Goal: Task Accomplishment & Management: Complete application form

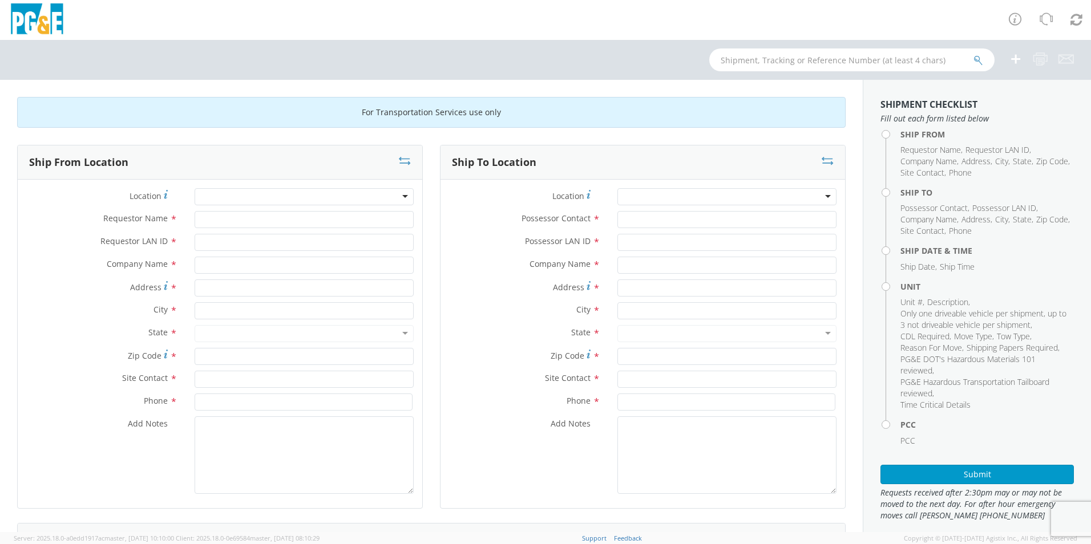
click at [213, 193] on div at bounding box center [304, 196] width 219 height 17
click at [213, 196] on div at bounding box center [304, 196] width 219 height 17
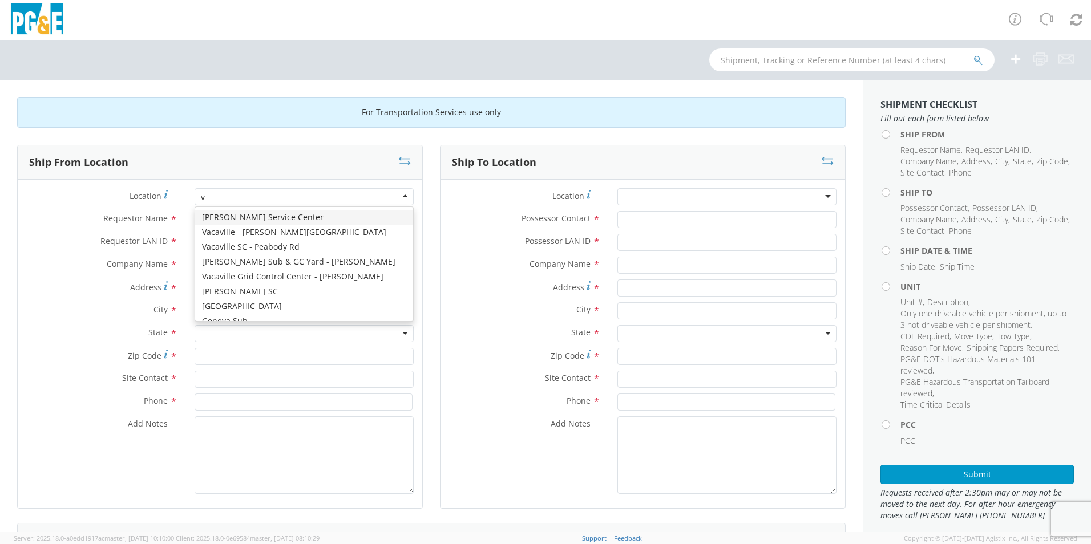
type input "va"
type input "PG&E"
type input "[STREET_ADDRESS]"
type input "VACAVILLE"
type input "95687"
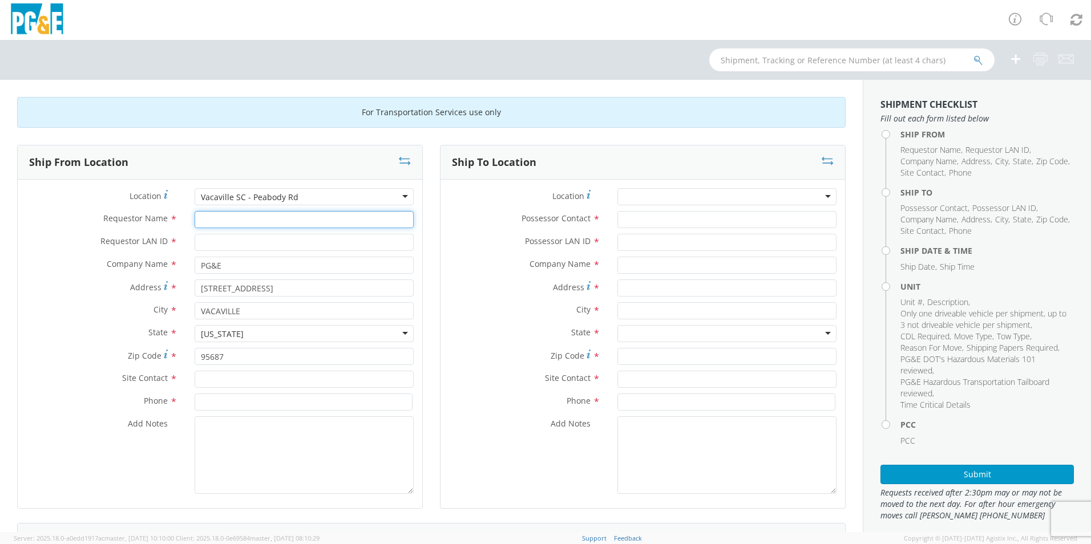
click at [228, 219] on input "Requestor Name *" at bounding box center [304, 219] width 219 height 17
click at [225, 223] on input "[PERSON_NAME]" at bounding box center [304, 219] width 219 height 17
click at [236, 219] on input "[PERSON_NAME]" at bounding box center [304, 219] width 219 height 17
type input "[PERSON_NAME]"
click at [235, 243] on input "Requestor LAN ID *" at bounding box center [304, 242] width 219 height 17
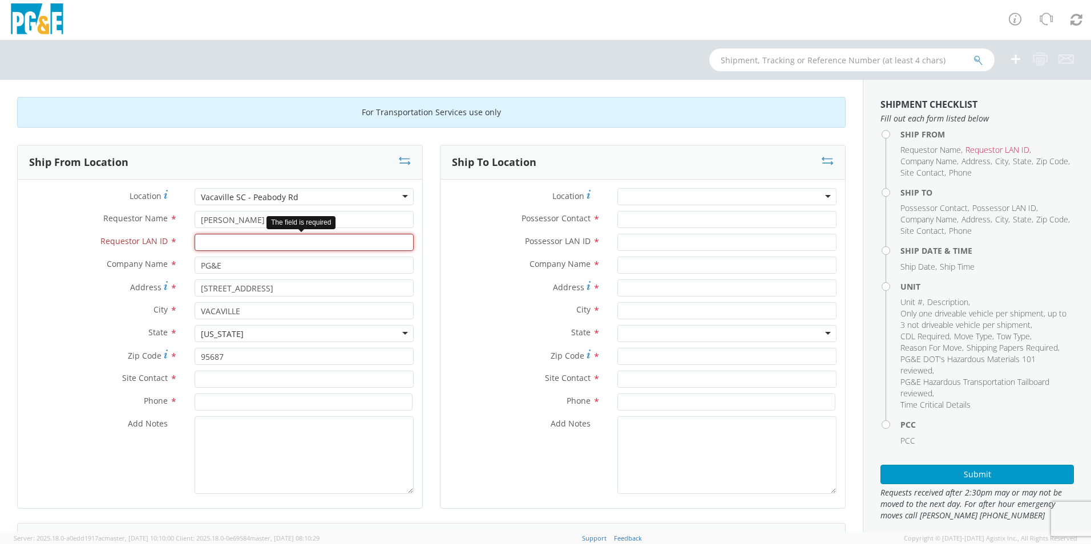
click at [216, 244] on input "Requestor LAN ID *" at bounding box center [304, 242] width 219 height 17
type input "wkp4"
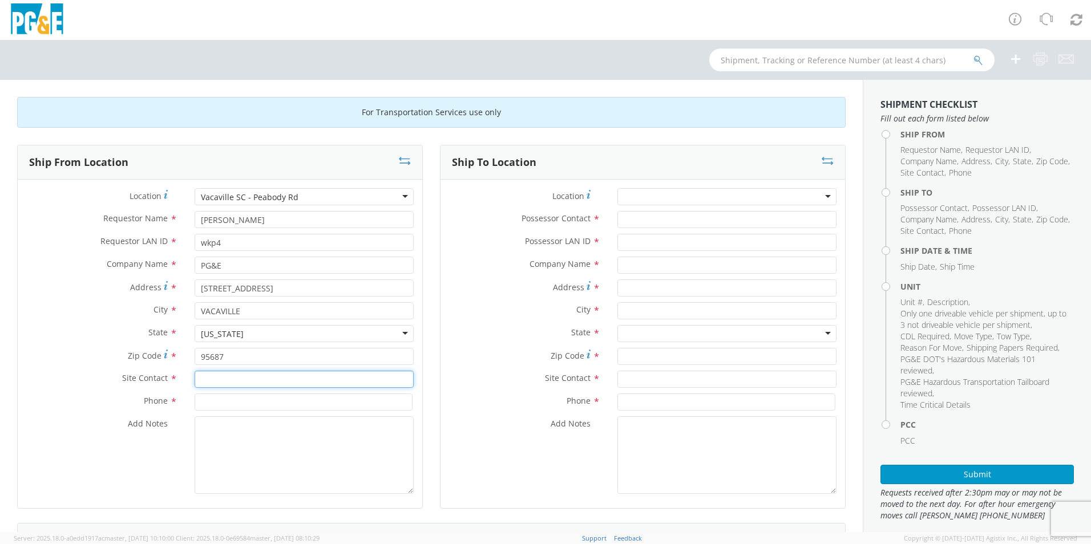
click at [227, 380] on input "text" at bounding box center [304, 379] width 219 height 17
type input "[PERSON_NAME]"
click at [229, 398] on input at bounding box center [304, 402] width 218 height 17
click at [215, 405] on input "7072279669" at bounding box center [304, 402] width 218 height 17
click at [230, 404] on input "707-2279669" at bounding box center [304, 402] width 218 height 17
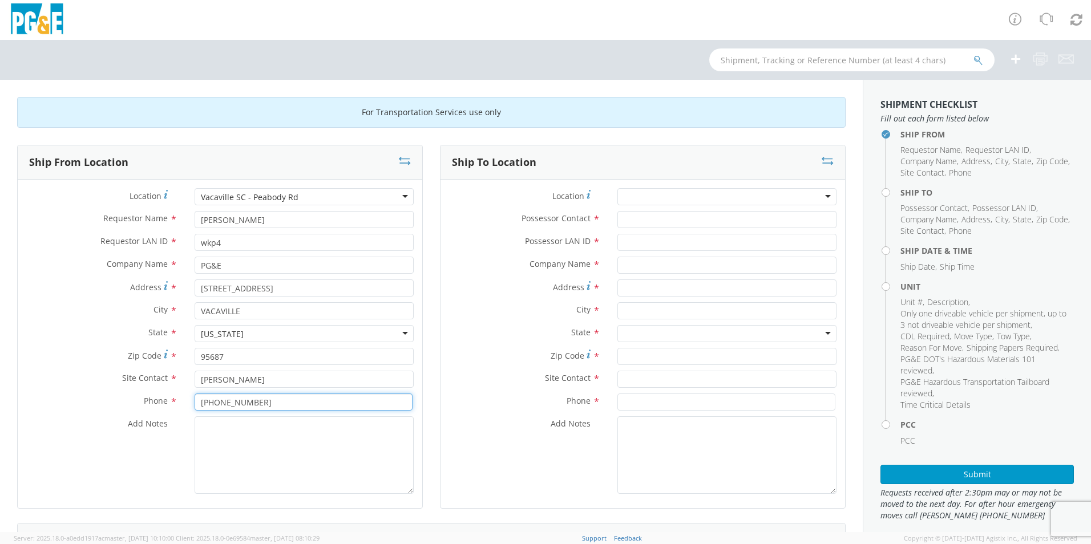
type input "[PHONE_NUMBER]"
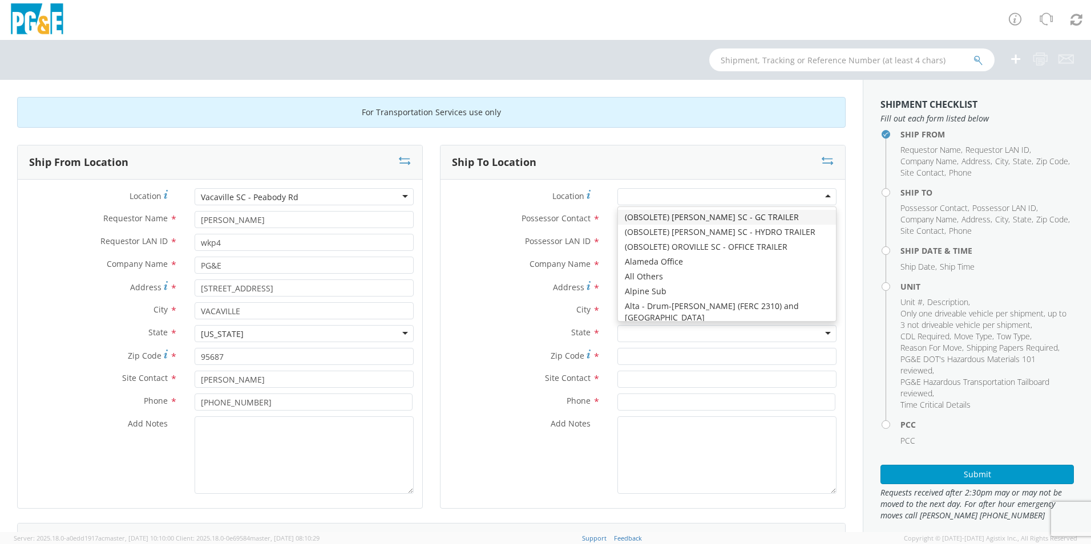
click at [657, 197] on div at bounding box center [727, 196] width 219 height 17
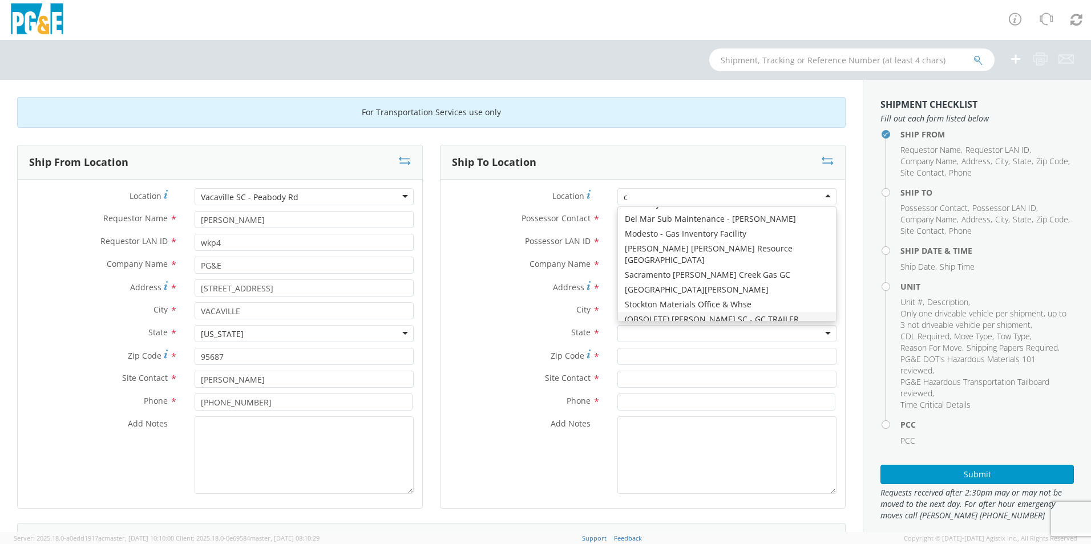
type input "ch"
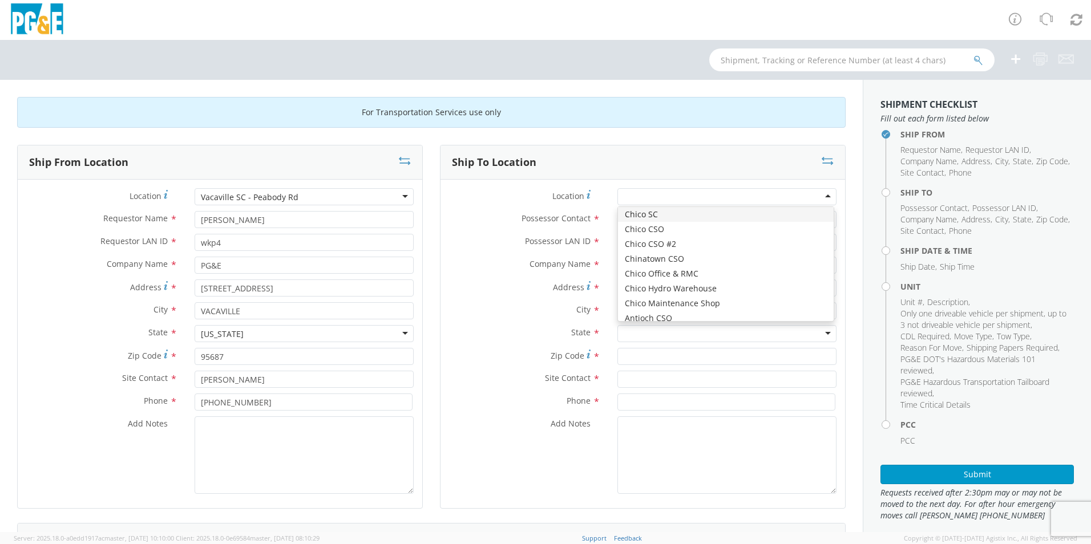
type input "PG&E"
type input "[STREET_ADDRESS]"
type input "CHICO"
type input "95928"
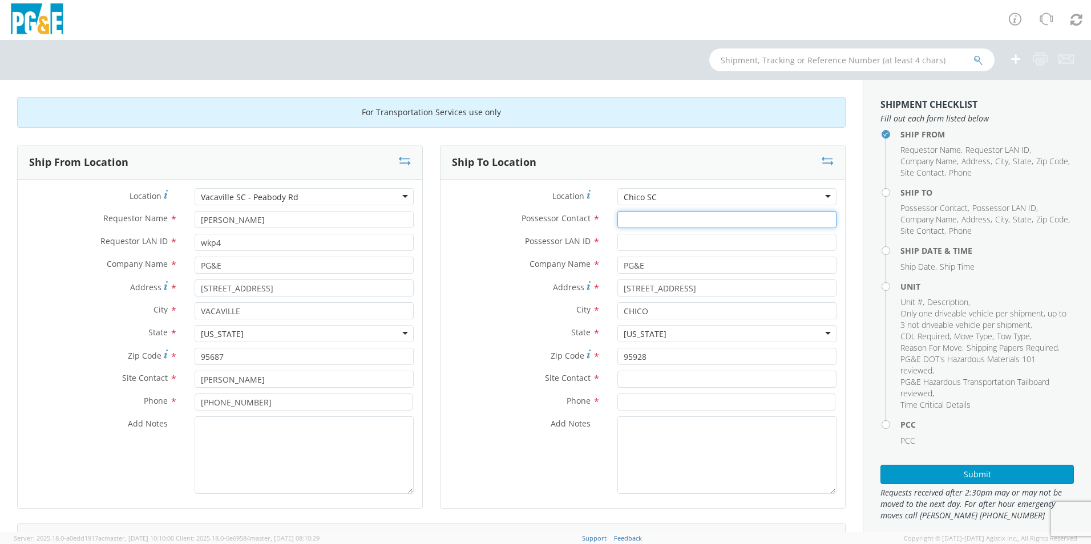
click at [652, 220] on input "Possessor Contact *" at bounding box center [727, 219] width 219 height 17
type input "[PERSON_NAME]"
click at [646, 241] on input "Possessor LAN ID *" at bounding box center [727, 242] width 219 height 17
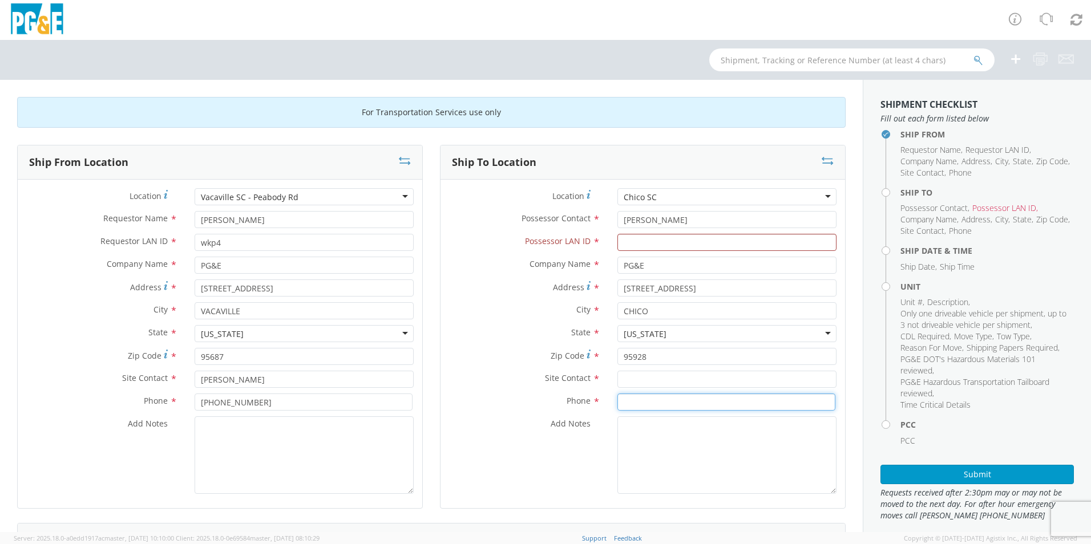
click at [665, 398] on input at bounding box center [727, 402] width 218 height 17
type input "[PHONE_NUMBER]"
click at [659, 380] on input "text" at bounding box center [727, 379] width 219 height 17
type input "[PERSON_NAME]"
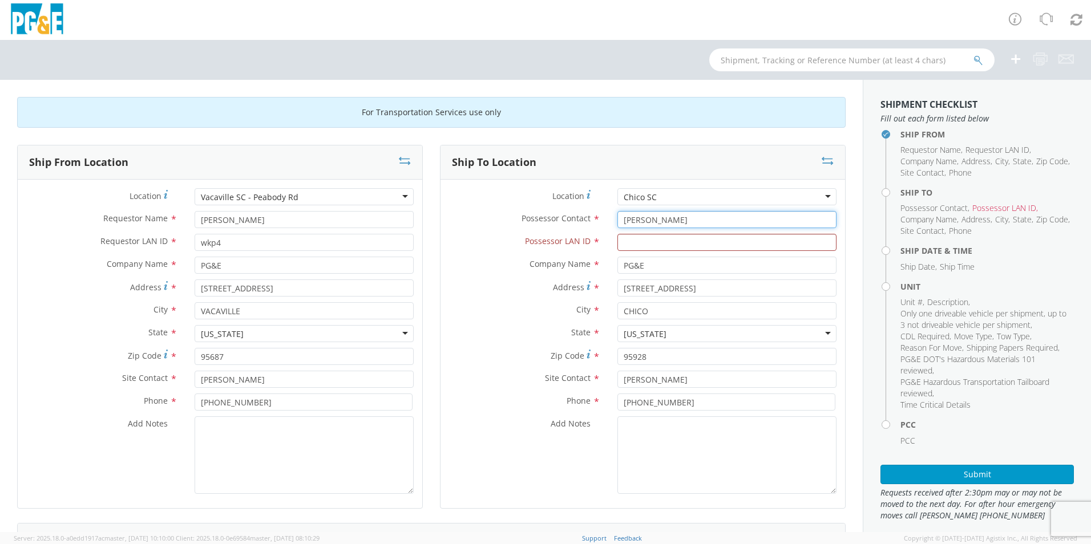
click at [652, 218] on input "[PERSON_NAME]" at bounding box center [727, 219] width 219 height 17
type input "[PERSON_NAME]"
click at [631, 244] on input "Possessor LAN ID *" at bounding box center [727, 242] width 219 height 17
type input "rawp"
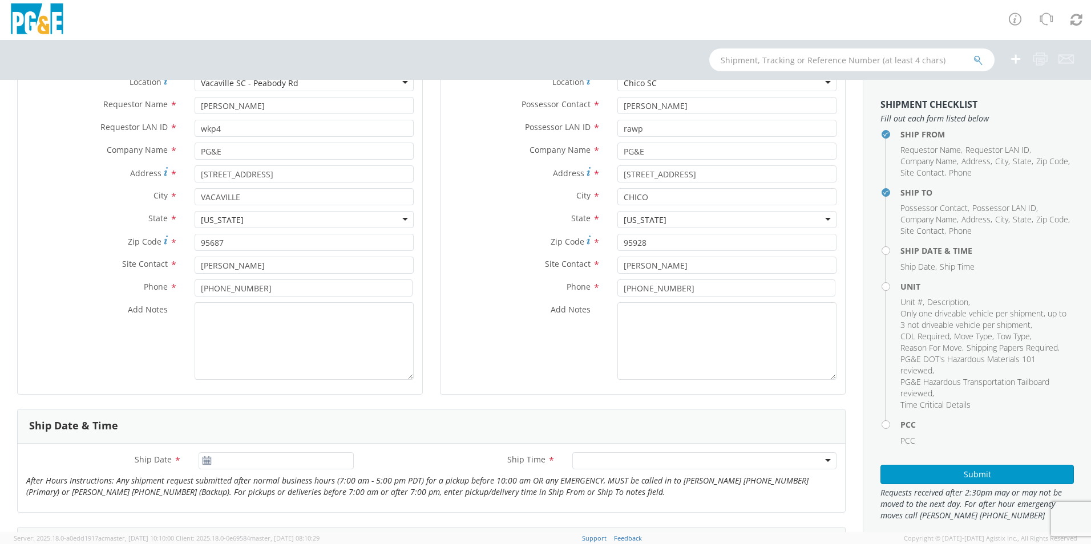
scroll to position [171, 0]
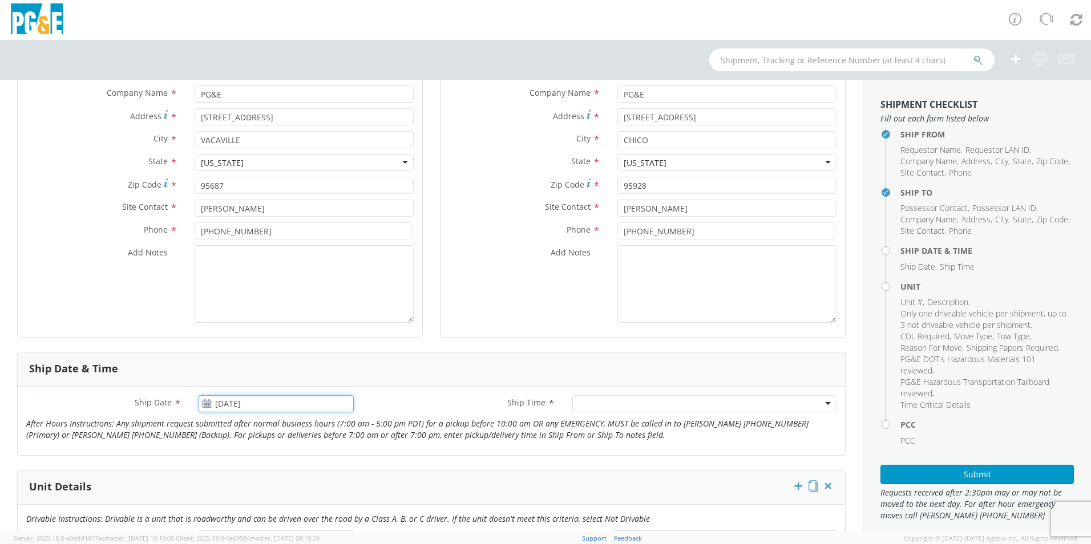
click at [247, 405] on input "[DATE]" at bounding box center [276, 404] width 155 height 17
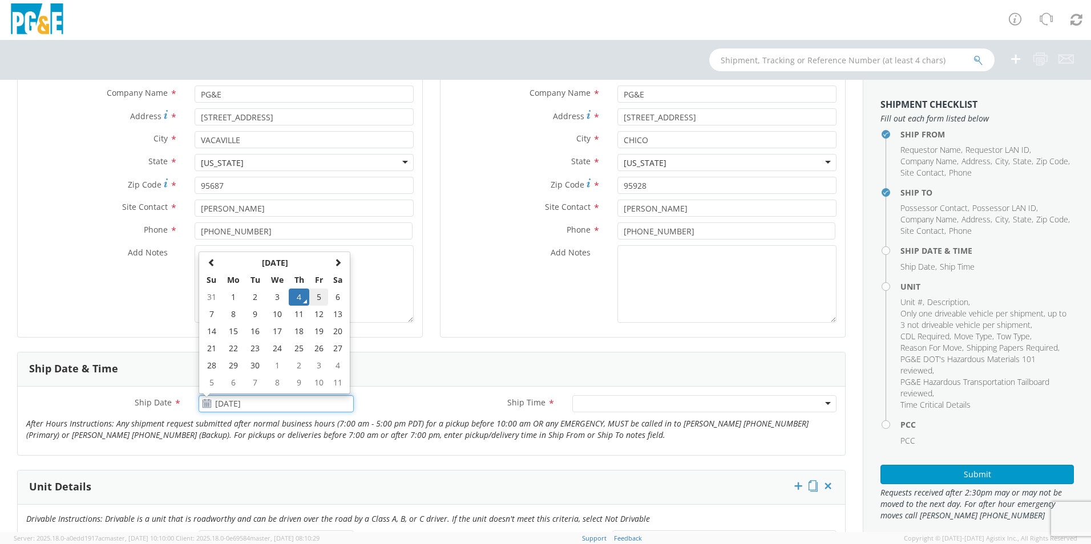
click at [317, 297] on td "5" at bounding box center [318, 297] width 19 height 17
type input "[DATE]"
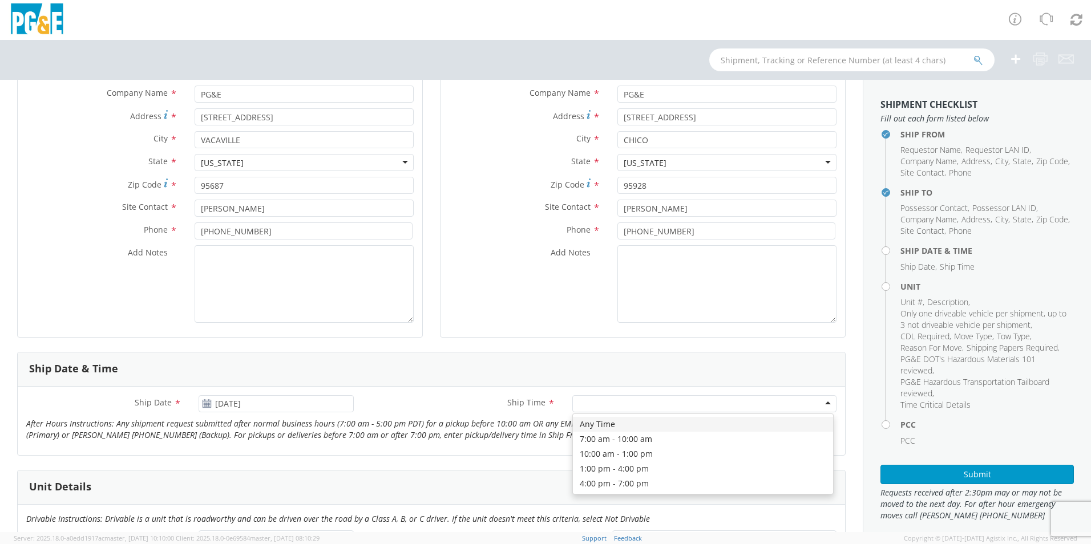
click at [592, 398] on div at bounding box center [704, 404] width 264 height 17
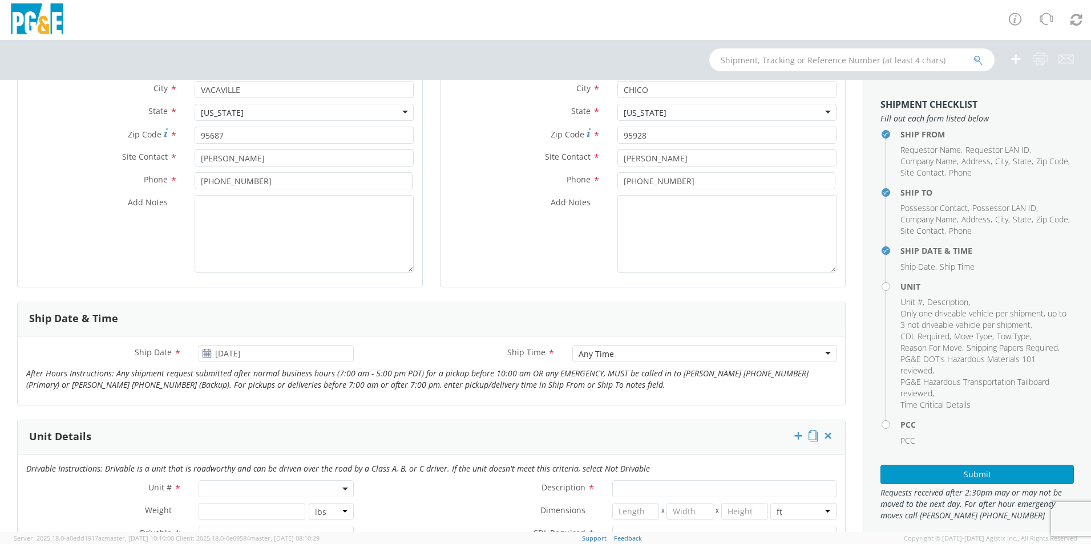
scroll to position [342, 0]
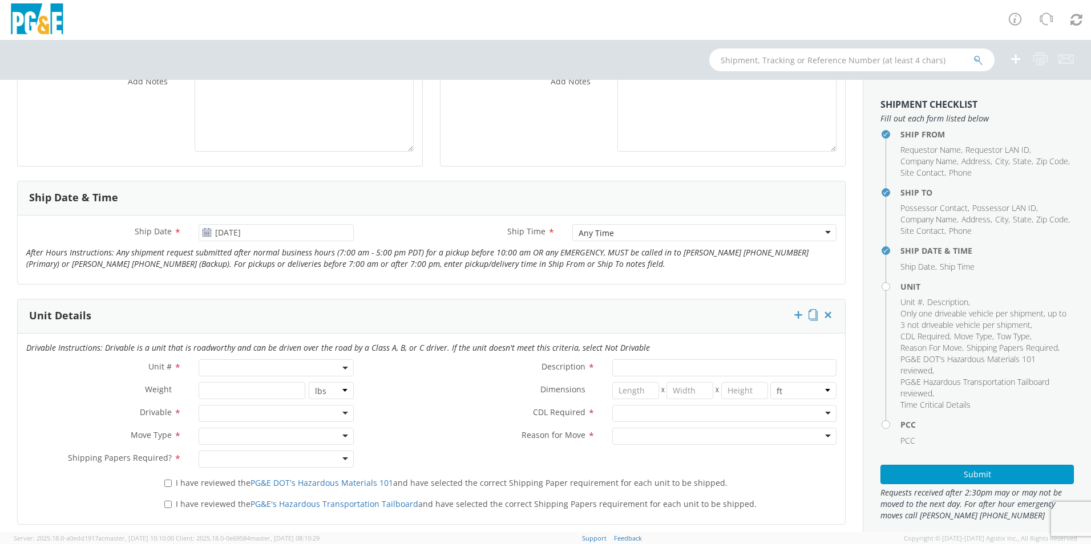
click at [255, 369] on span at bounding box center [276, 368] width 155 height 17
click at [254, 369] on span at bounding box center [276, 368] width 155 height 17
click at [232, 366] on span at bounding box center [276, 368] width 155 height 17
click at [212, 364] on span at bounding box center [276, 368] width 155 height 17
click at [216, 368] on span at bounding box center [276, 368] width 155 height 17
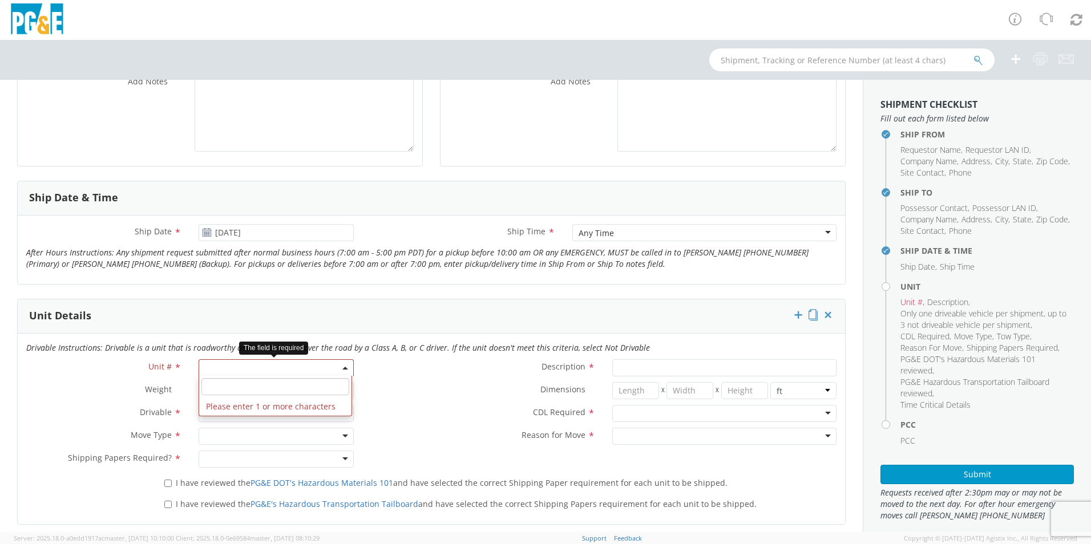
click at [231, 387] on input "search" at bounding box center [275, 386] width 148 height 17
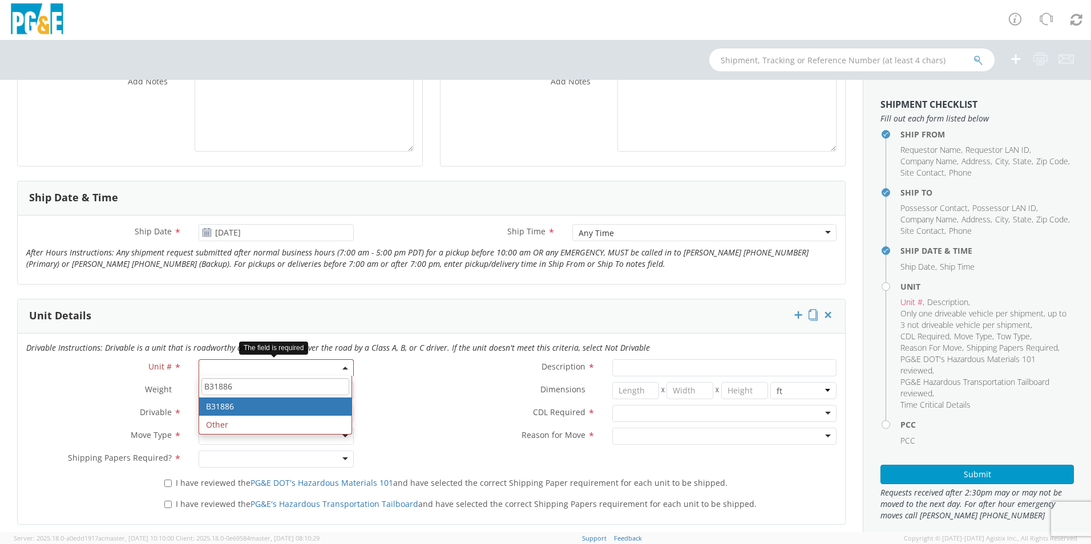
type input "B31886"
type input "VAN; COMMUNICATION TECH 4X2"
type input "9500"
select select "B31886"
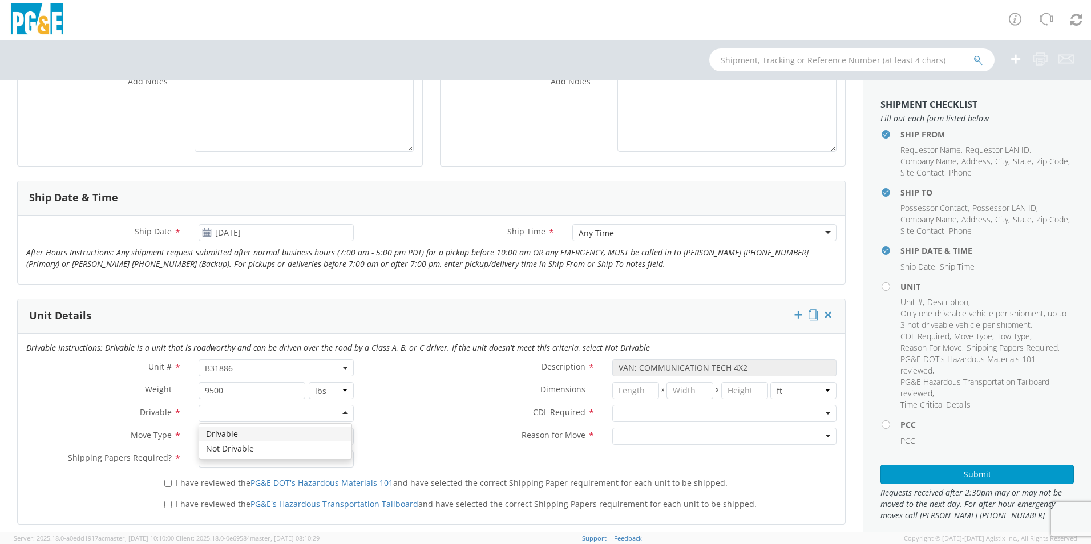
click at [243, 414] on div at bounding box center [276, 413] width 155 height 17
click at [240, 435] on div at bounding box center [276, 436] width 155 height 17
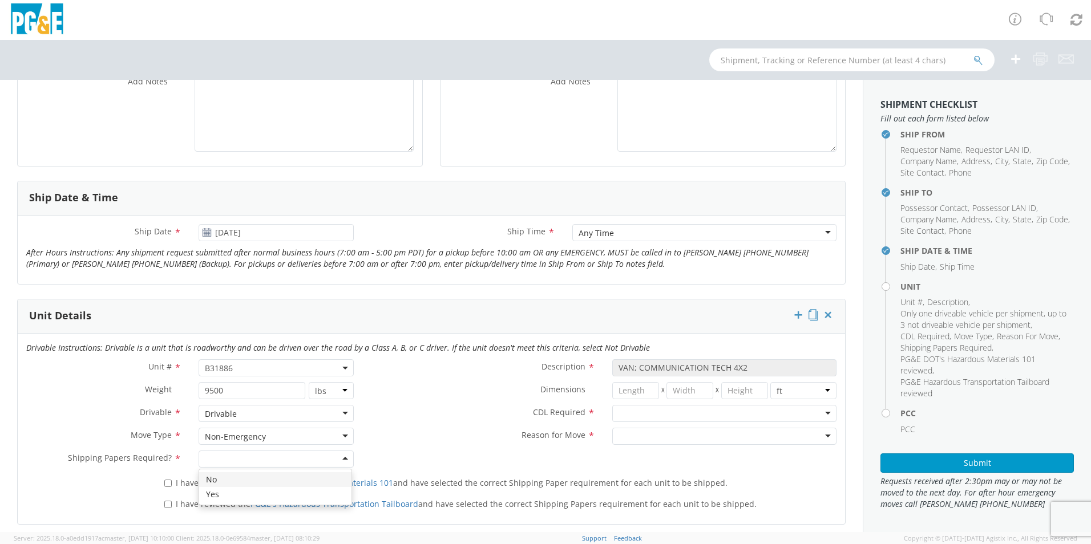
click at [229, 461] on div at bounding box center [276, 459] width 155 height 17
click at [630, 411] on div at bounding box center [724, 413] width 224 height 17
click at [632, 434] on div at bounding box center [724, 436] width 224 height 17
click at [164, 483] on input "I have reviewed the PG&E DOT's Hazardous Materials 101 and have selected the co…" at bounding box center [167, 483] width 7 height 7
checkbox input "true"
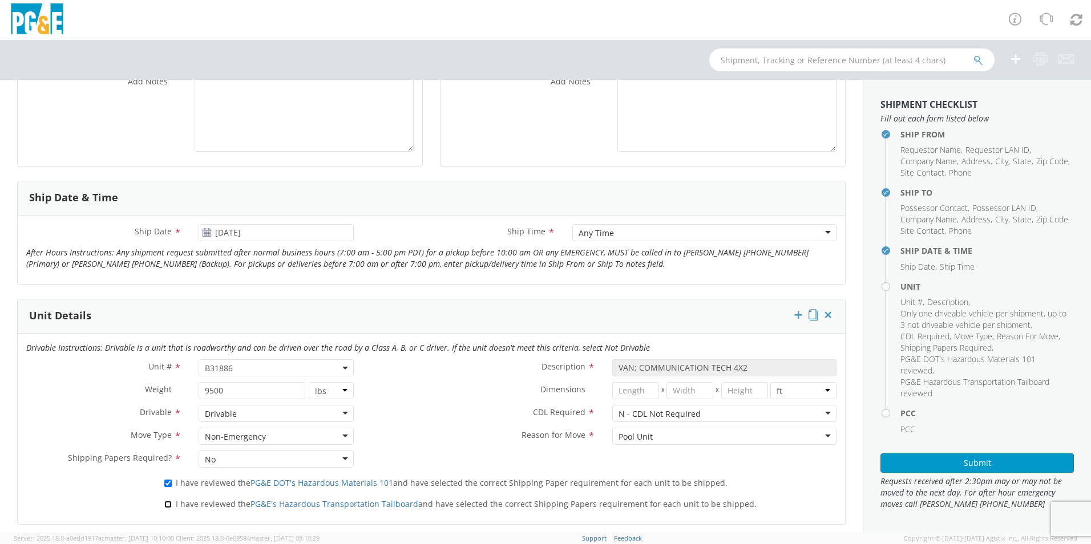
click at [166, 503] on input "I have reviewed the PG&E's Hazardous Transportation Tailboard and have selected…" at bounding box center [167, 504] width 7 height 7
checkbox input "true"
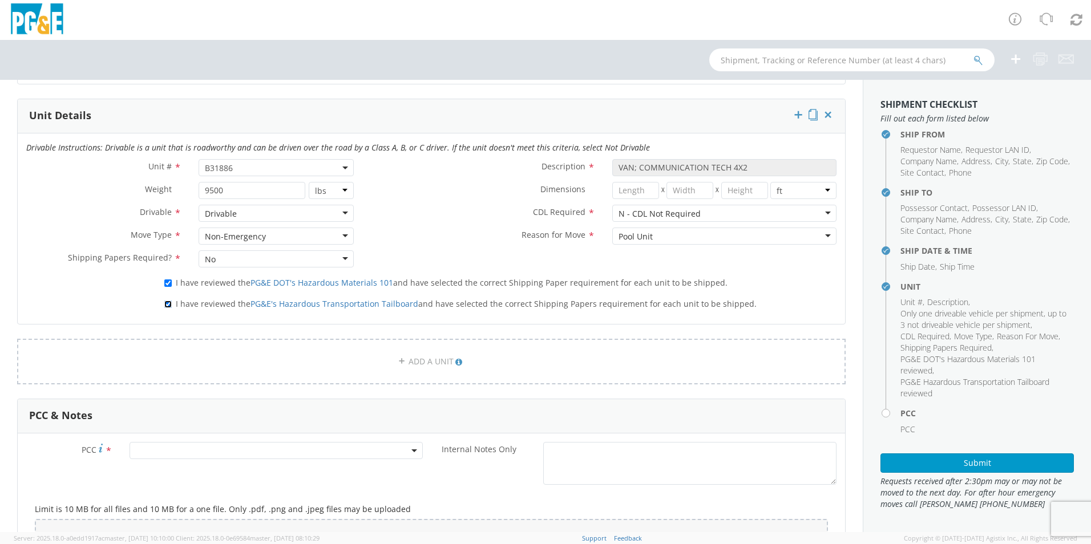
scroll to position [571, 0]
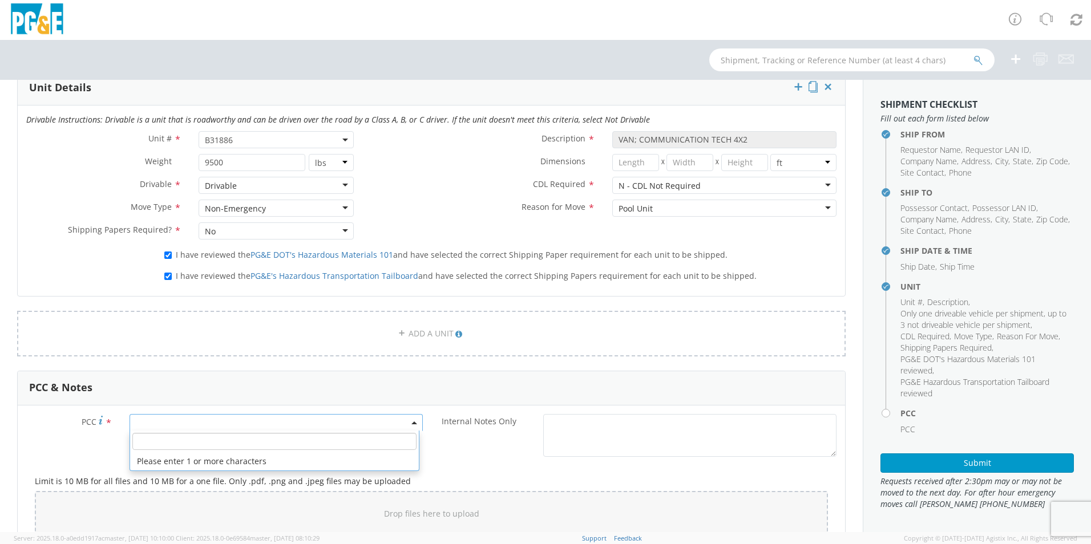
click at [158, 425] on span at bounding box center [276, 422] width 293 height 17
click at [155, 440] on input "number" at bounding box center [274, 441] width 284 height 17
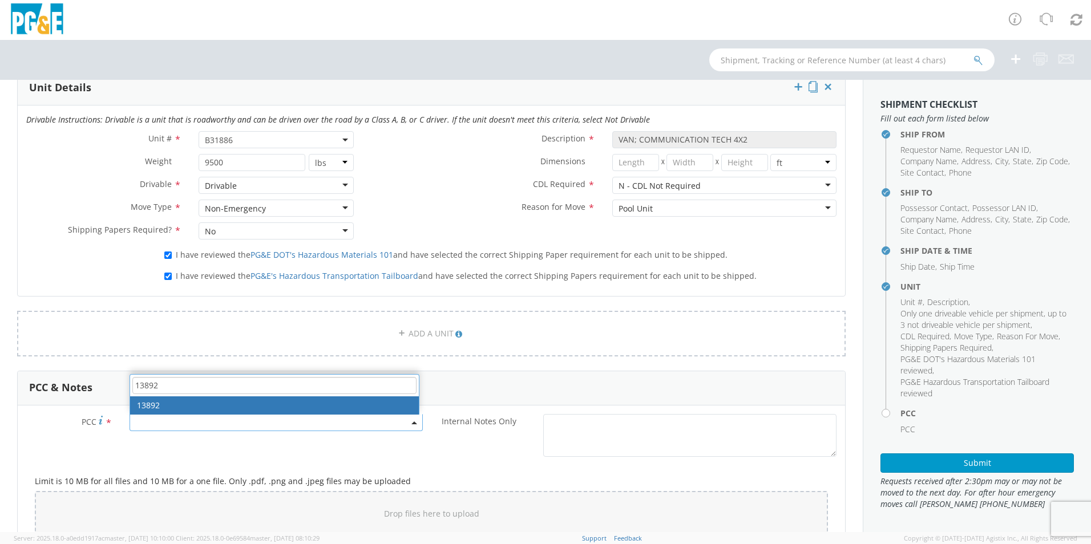
type input "13892"
select select "13892"
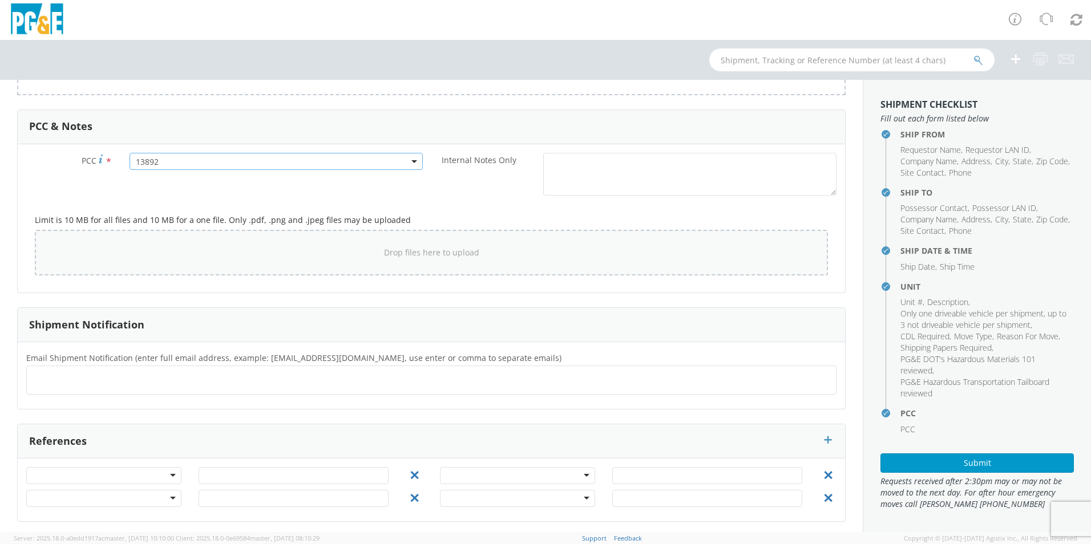
scroll to position [836, 0]
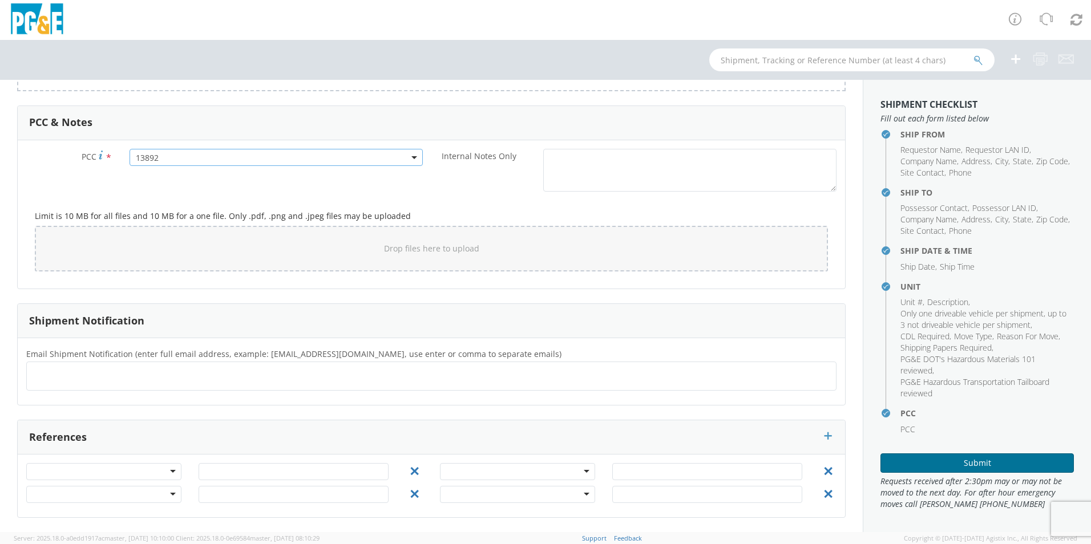
click at [968, 460] on button "Submit" at bounding box center [977, 463] width 193 height 19
